Goal: Task Accomplishment & Management: Manage account settings

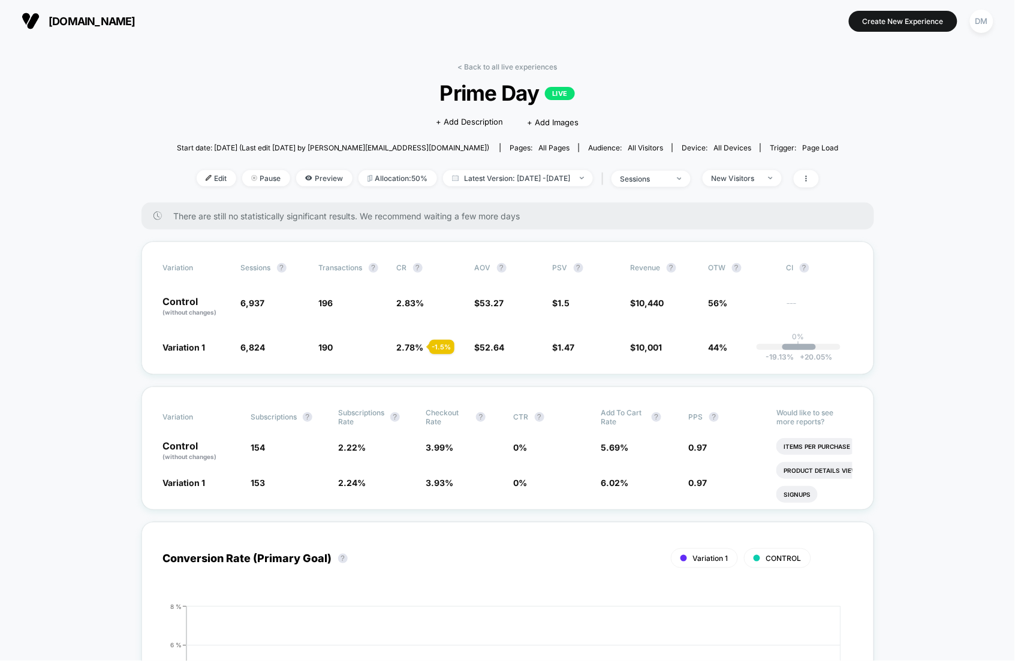
click at [819, 171] on span at bounding box center [806, 178] width 25 height 17
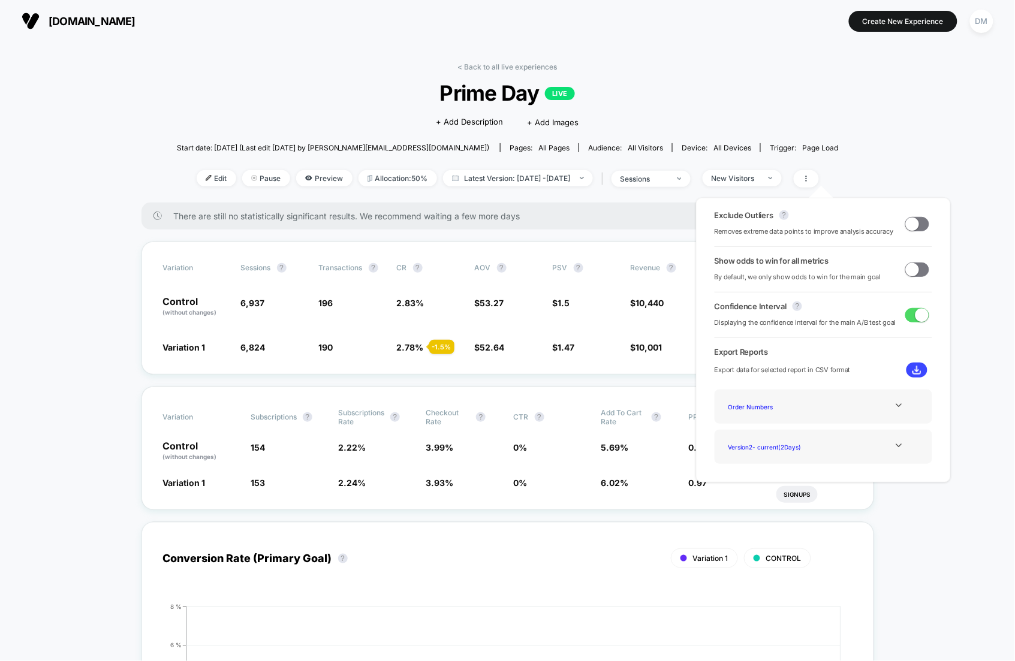
click at [803, 139] on div "Start date: [DATE] (Last edit [DATE] by [PERSON_NAME][EMAIL_ADDRESS][DOMAIN_NAM…" at bounding box center [508, 147] width 662 height 21
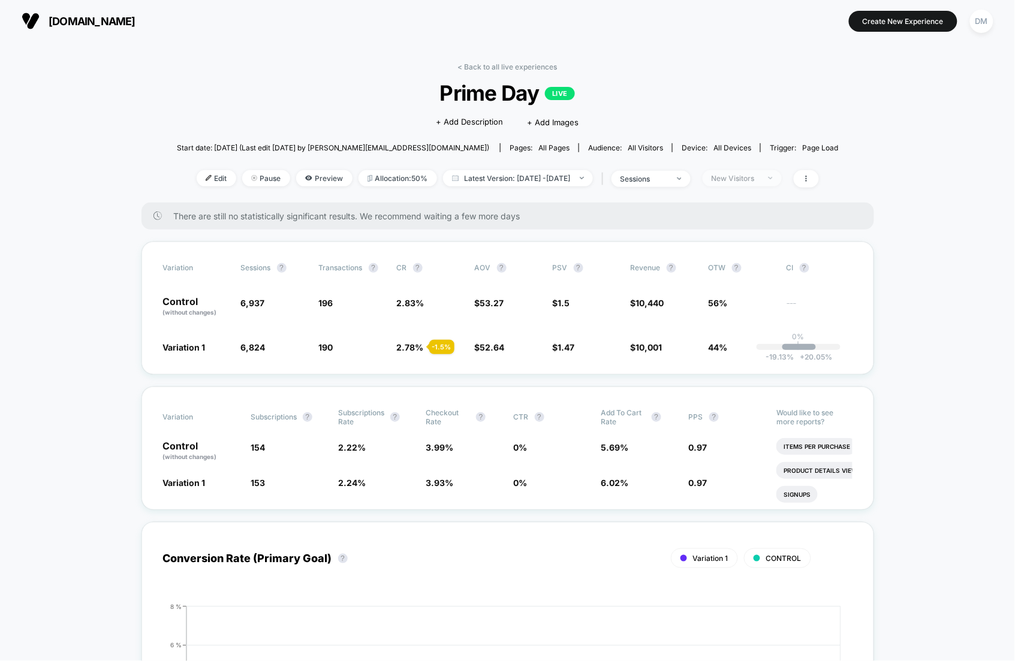
click at [769, 178] on div at bounding box center [764, 178] width 9 height 1
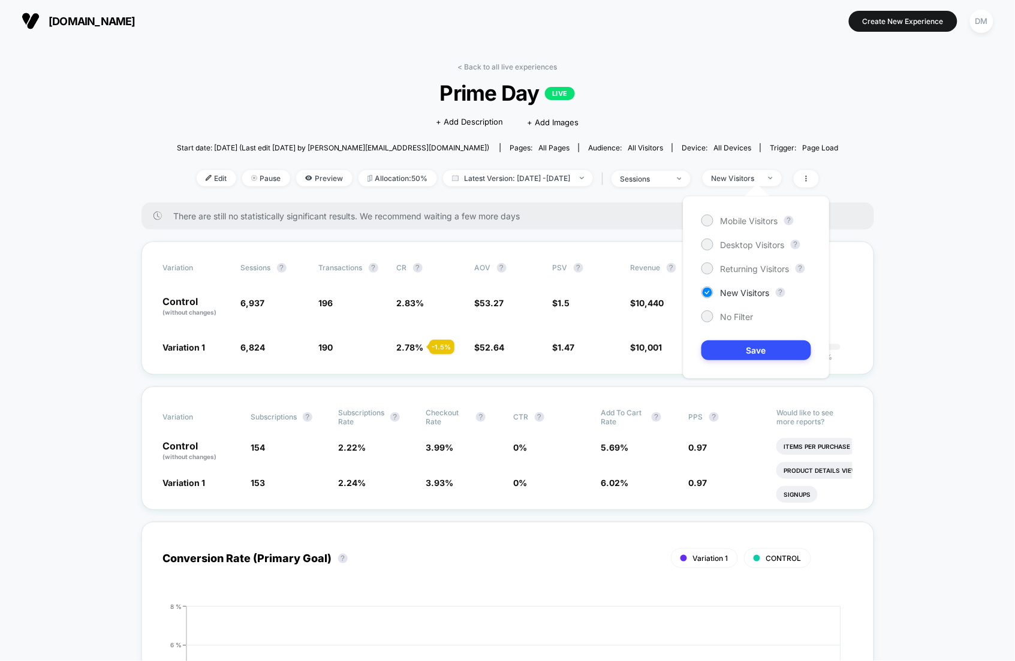
click at [746, 260] on div "Mobile Visitors ? Desktop Visitors ? Returning Visitors ? New Visitors ? No Fil…" at bounding box center [756, 287] width 147 height 183
click at [746, 267] on span "Returning Visitors" at bounding box center [755, 269] width 69 height 10
click at [746, 346] on button "Save" at bounding box center [757, 351] width 110 height 20
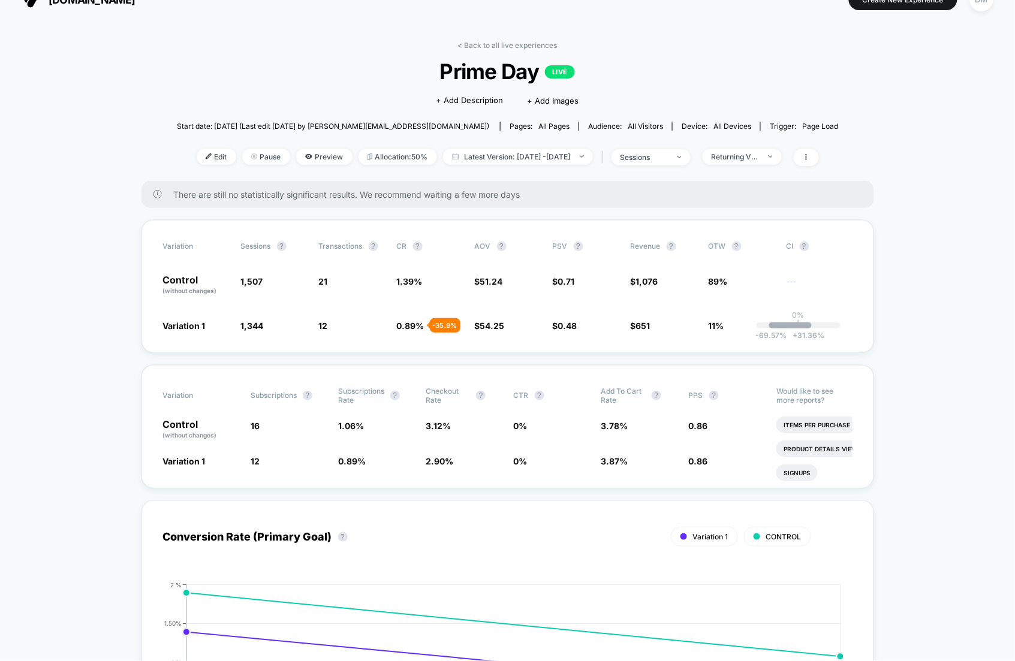
scroll to position [34, 0]
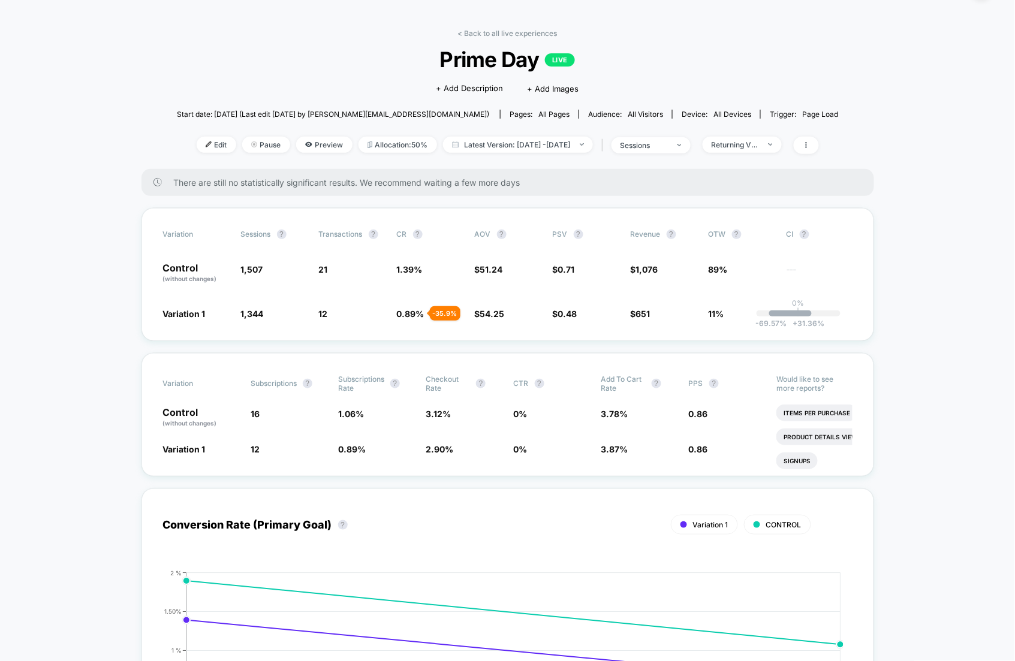
click at [769, 145] on div at bounding box center [764, 145] width 9 height 1
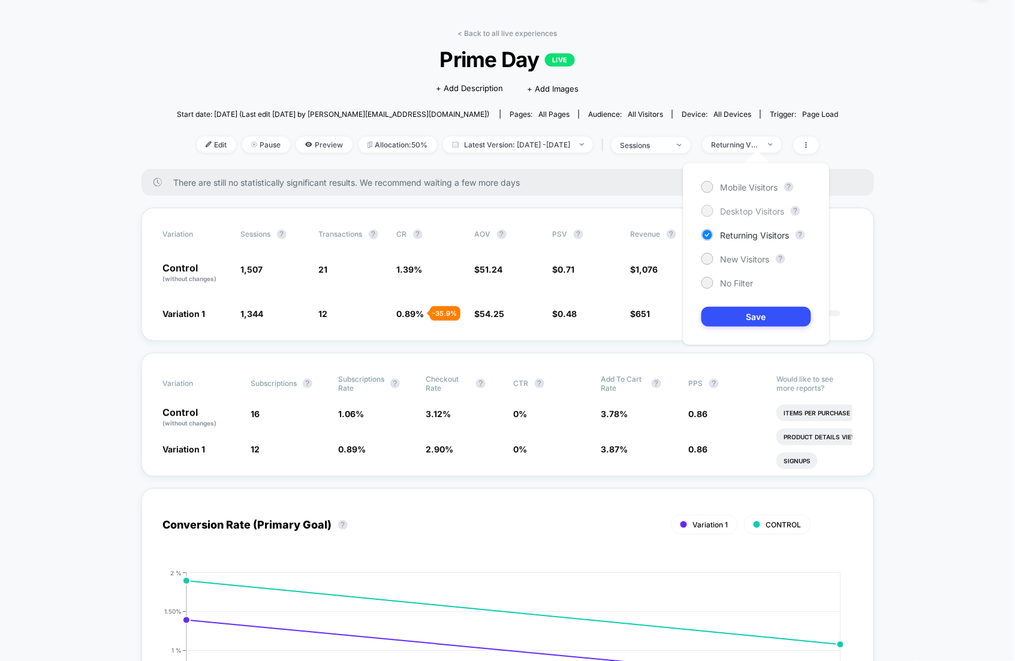
click at [761, 207] on span "Desktop Visitors" at bounding box center [753, 211] width 64 height 10
click at [758, 324] on button "Save" at bounding box center [757, 317] width 110 height 20
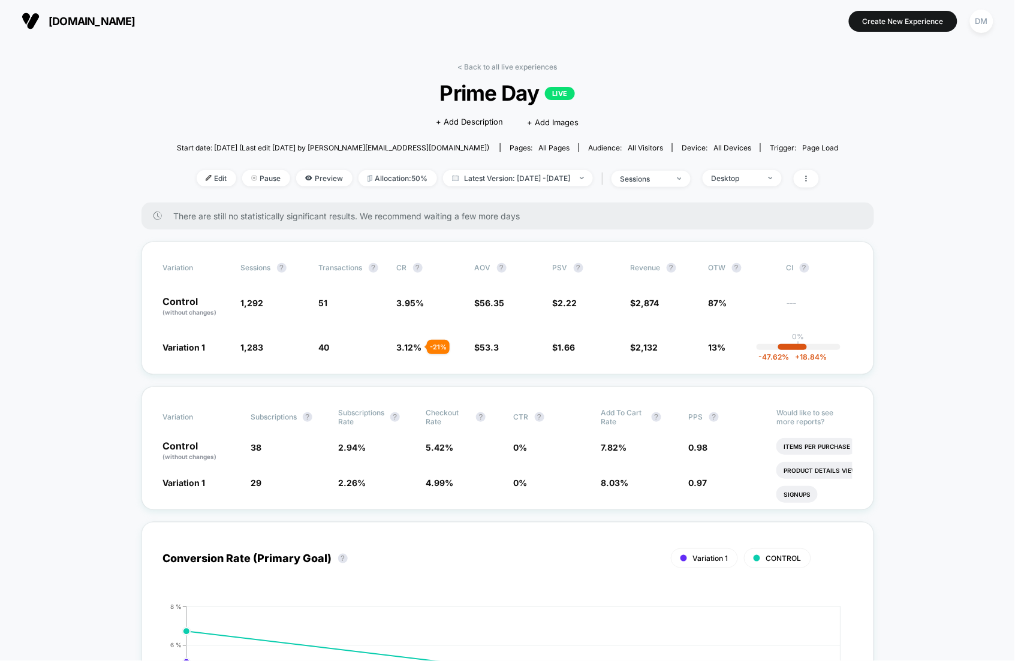
click at [393, 74] on div "< Back to all live experiences Prime Day LIVE Click to edit experience details …" at bounding box center [508, 132] width 662 height 140
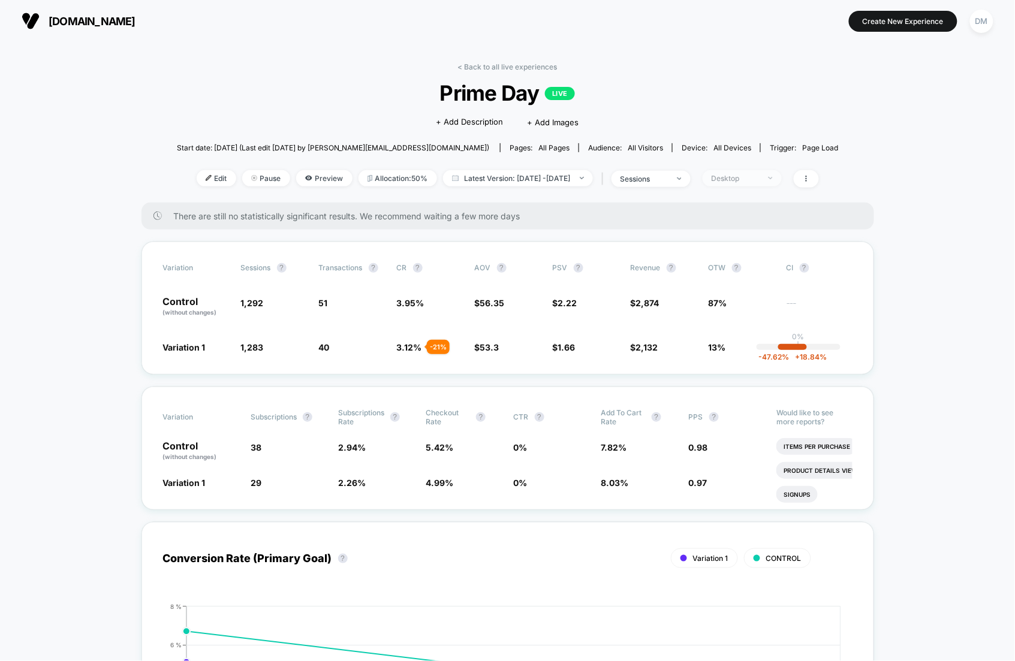
click at [760, 176] on div "Desktop" at bounding box center [736, 178] width 48 height 9
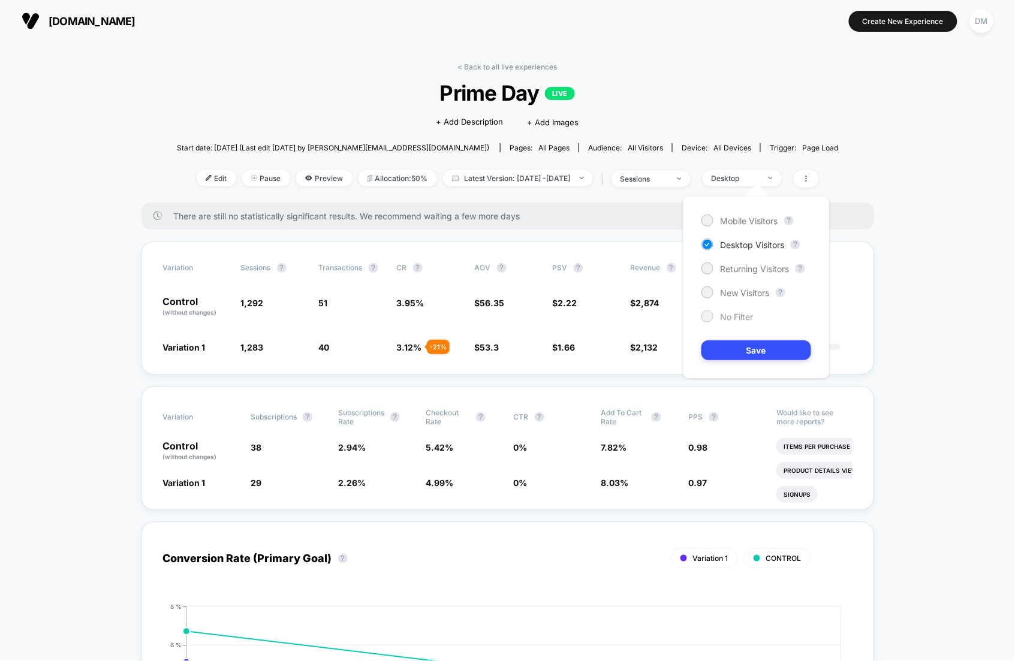
click at [733, 320] on span "No Filter" at bounding box center [737, 317] width 33 height 10
click at [738, 347] on button "Save" at bounding box center [757, 351] width 110 height 20
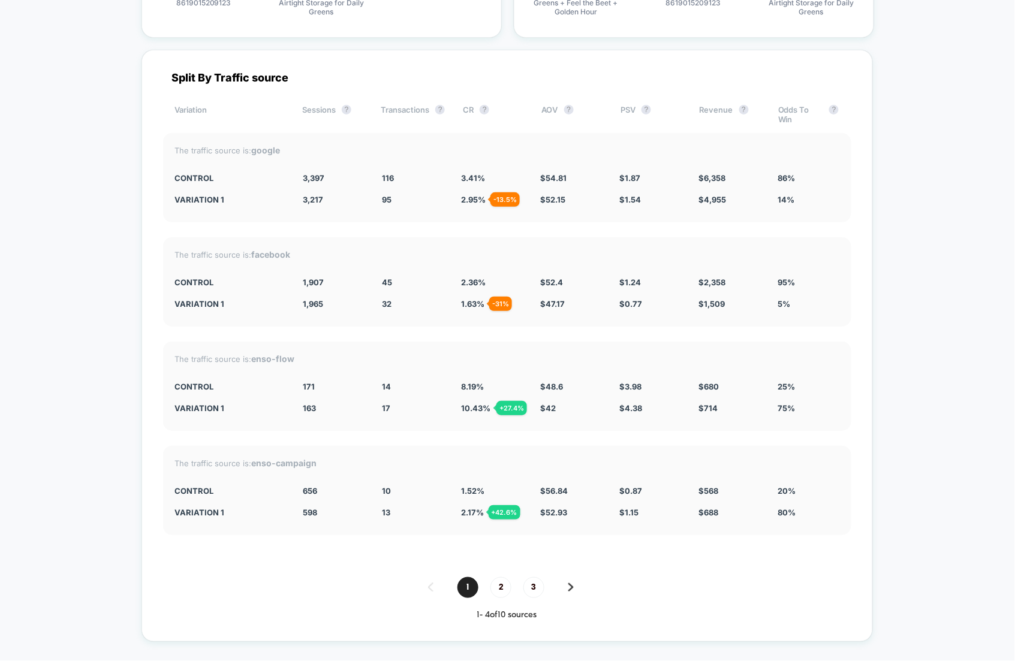
scroll to position [4225, 0]
